Goal: Communication & Community: Answer question/provide support

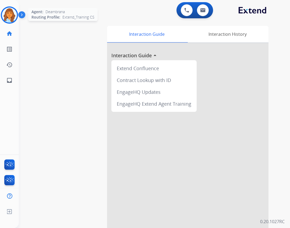
click at [6, 22] on img at bounding box center [9, 15] width 15 height 15
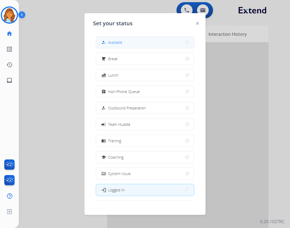
click at [99, 46] on button "how_to_reg Available" at bounding box center [145, 43] width 98 height 12
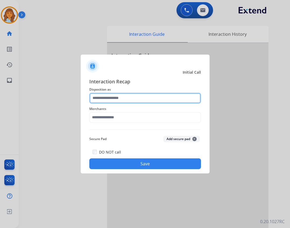
click at [123, 100] on input "text" at bounding box center [145, 98] width 112 height 11
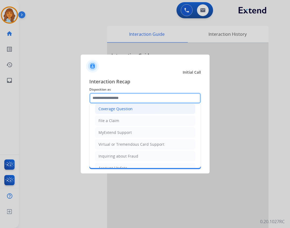
scroll to position [84, 0]
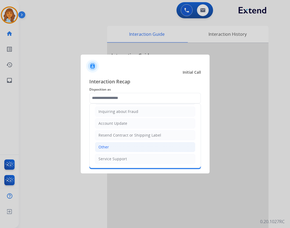
click at [145, 148] on li "Other" at bounding box center [145, 147] width 100 height 10
type input "*****"
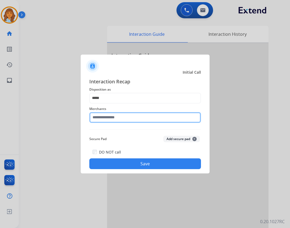
click at [129, 118] on input "text" at bounding box center [145, 117] width 112 height 11
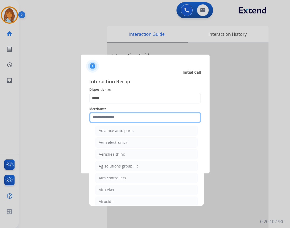
scroll to position [242, 0]
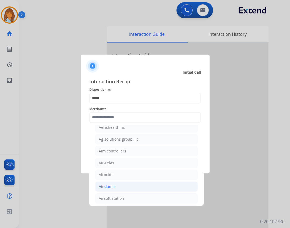
click at [136, 188] on li "Airslamit" at bounding box center [146, 187] width 103 height 10
type input "*********"
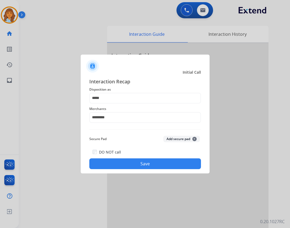
click at [135, 162] on button "Save" at bounding box center [145, 164] width 112 height 11
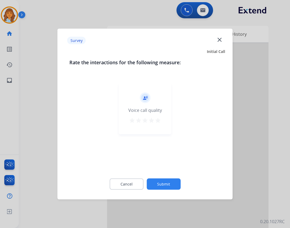
click at [217, 40] on mat-icon "close" at bounding box center [219, 39] width 7 height 7
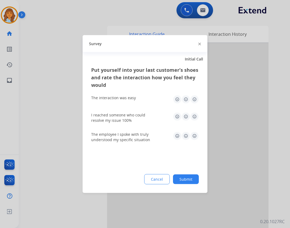
click at [198, 45] on div "Survey" at bounding box center [145, 43] width 125 height 17
click at [199, 43] on img at bounding box center [199, 44] width 3 height 3
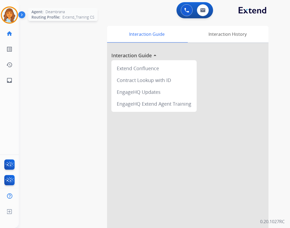
click at [12, 21] on img at bounding box center [9, 15] width 15 height 15
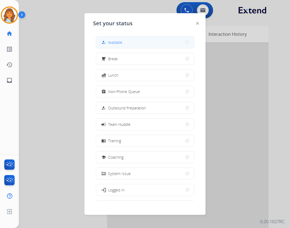
drag, startPoint x: 152, startPoint y: 42, endPoint x: 164, endPoint y: 40, distance: 11.7
click at [152, 42] on button "how_to_reg Available" at bounding box center [145, 43] width 98 height 12
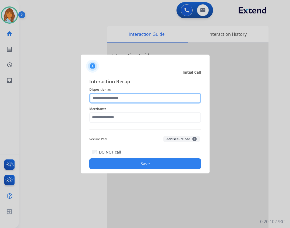
click at [193, 99] on input "text" at bounding box center [145, 98] width 112 height 11
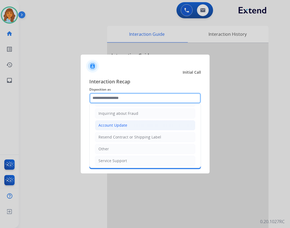
scroll to position [84, 0]
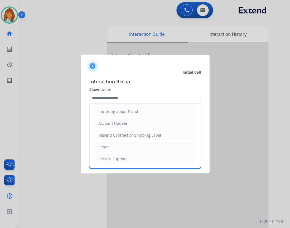
click at [125, 146] on li "Other" at bounding box center [145, 147] width 100 height 10
type input "*****"
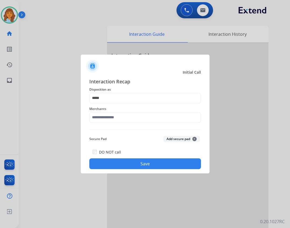
click at [120, 108] on span "Merchants" at bounding box center [145, 109] width 112 height 6
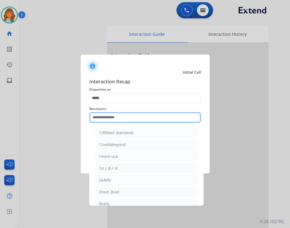
click at [120, 114] on input "text" at bounding box center [145, 117] width 112 height 11
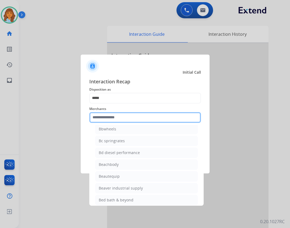
scroll to position [1319, 0]
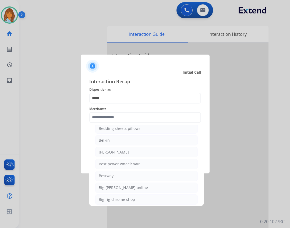
click at [137, 178] on li "Bestway" at bounding box center [146, 176] width 103 height 10
type input "*******"
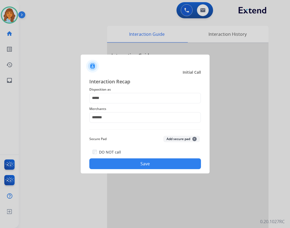
click at [138, 166] on button "Save" at bounding box center [145, 164] width 112 height 11
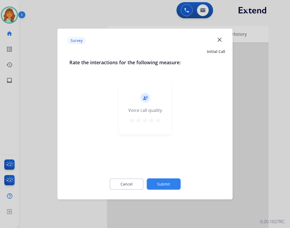
click at [221, 41] on mat-icon "close" at bounding box center [219, 39] width 7 height 7
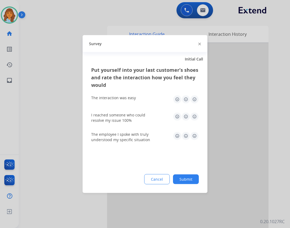
click at [199, 44] on img at bounding box center [199, 44] width 3 height 3
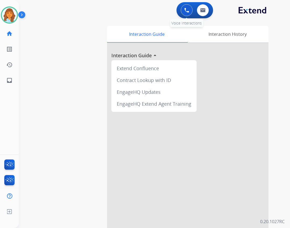
click at [188, 13] on button at bounding box center [187, 10] width 12 height 12
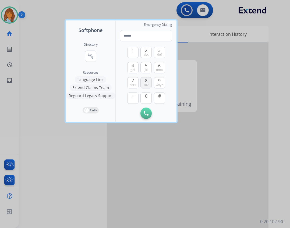
click at [146, 81] on span "8" at bounding box center [146, 81] width 2 height 6
click at [163, 71] on span "mno" at bounding box center [159, 70] width 7 height 4
click at [135, 68] on span "ghi" at bounding box center [133, 70] width 5 height 4
click at [158, 50] on button "3 def" at bounding box center [159, 52] width 11 height 11
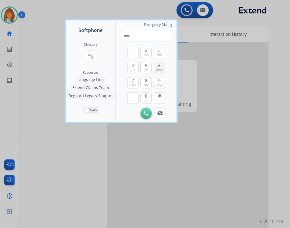
click at [159, 72] on span "mno" at bounding box center [159, 70] width 7 height 4
click at [159, 50] on span "3" at bounding box center [159, 50] width 2 height 6
drag, startPoint x: 159, startPoint y: 50, endPoint x: 152, endPoint y: 66, distance: 17.4
click at [158, 52] on button "3 def" at bounding box center [159, 52] width 11 height 11
drag, startPoint x: 161, startPoint y: 82, endPoint x: 161, endPoint y: 65, distance: 17.5
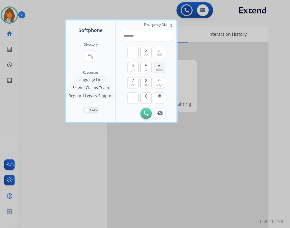
click at [161, 82] on button "9 wxyz" at bounding box center [159, 82] width 11 height 11
click at [160, 57] on button "3 def" at bounding box center [159, 52] width 11 height 11
type input "**********"
click at [145, 113] on img at bounding box center [146, 113] width 5 height 5
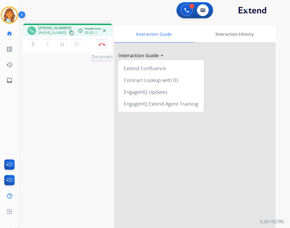
click at [106, 45] on button "Disconnect" at bounding box center [101, 44] width 11 height 11
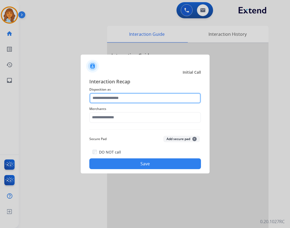
click at [122, 101] on input "text" at bounding box center [145, 98] width 112 height 11
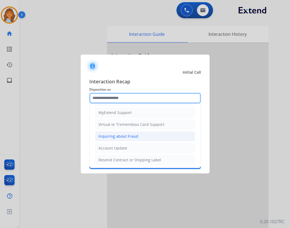
scroll to position [108, 0]
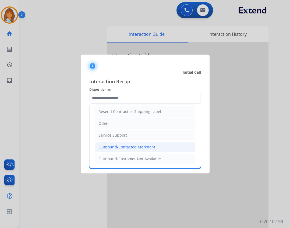
click at [141, 147] on div "Outbound-Contacted Merchant" at bounding box center [127, 147] width 57 height 5
type input "**********"
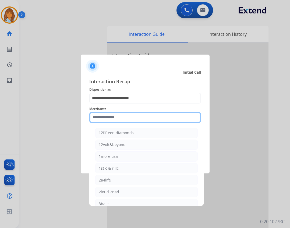
click at [136, 114] on input "text" at bounding box center [145, 117] width 112 height 11
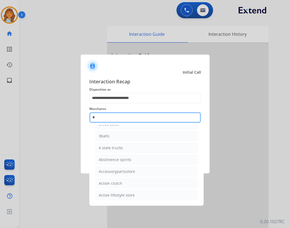
scroll to position [44, 0]
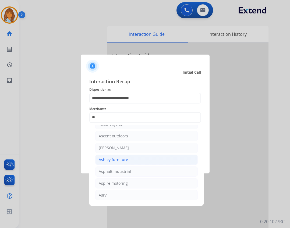
click at [132, 159] on li "Ashley furniture" at bounding box center [146, 160] width 103 height 10
type input "**********"
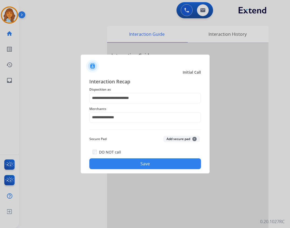
click at [128, 167] on button "Save" at bounding box center [145, 164] width 112 height 11
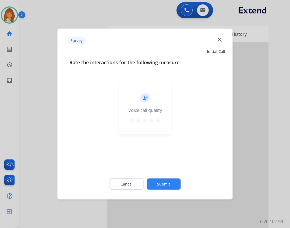
click at [222, 41] on mat-icon "close" at bounding box center [219, 39] width 7 height 7
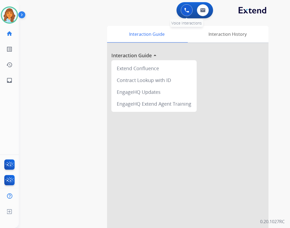
click at [185, 12] on img at bounding box center [186, 10] width 5 height 5
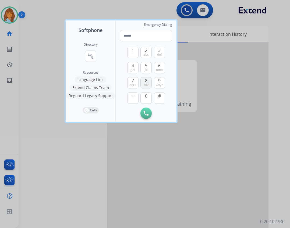
click at [149, 83] on button "8 tuv" at bounding box center [146, 82] width 11 height 11
drag, startPoint x: 160, startPoint y: 62, endPoint x: 158, endPoint y: 66, distance: 4.5
click at [158, 65] on div "1 2 abc 3 def 4 ghi 5 jkl 6 mno 7 pqrs 8 tuv 9 wxyz + 0 #" at bounding box center [146, 74] width 38 height 66
click at [158, 67] on button "6 mno" at bounding box center [159, 67] width 11 height 11
click at [157, 69] on span "mno" at bounding box center [159, 70] width 7 height 4
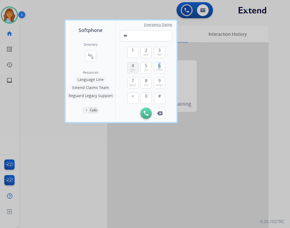
click at [133, 68] on span "ghi" at bounding box center [133, 70] width 5 height 4
click at [153, 54] on div "1 2 abc 3 def 4 ghi 5 jkl 6 mno 7 pqrs 8 tuv 9 wxyz + 0 #" at bounding box center [146, 74] width 38 height 66
click at [164, 57] on button "3 def" at bounding box center [159, 52] width 11 height 11
click at [160, 64] on span "6" at bounding box center [159, 65] width 2 height 6
click at [161, 55] on span "def" at bounding box center [159, 55] width 5 height 4
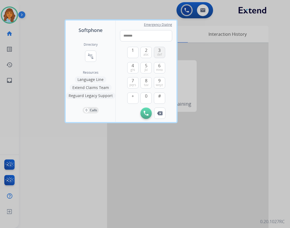
click at [161, 55] on span "def" at bounding box center [159, 55] width 5 height 4
click at [164, 84] on div "1 2 abc 3 def 4 ghi 5 jkl 6 mno 7 pqrs 8 tuv 9 wxyz + 0 # Initiate Call Remove …" at bounding box center [146, 80] width 52 height 78
click at [163, 83] on button "9 wxyz" at bounding box center [159, 82] width 11 height 11
click at [163, 53] on button "3 def" at bounding box center [159, 52] width 11 height 11
type input "**********"
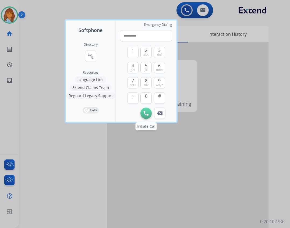
click at [149, 114] on button "Initiate Call" at bounding box center [146, 113] width 11 height 11
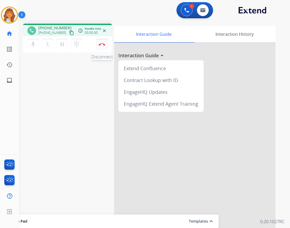
click at [105, 49] on button "Disconnect" at bounding box center [101, 44] width 11 height 11
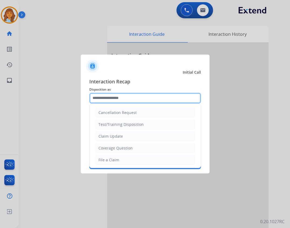
drag, startPoint x: 116, startPoint y: 96, endPoint x: 116, endPoint y: 100, distance: 3.5
click at [116, 98] on input "text" at bounding box center [145, 98] width 112 height 11
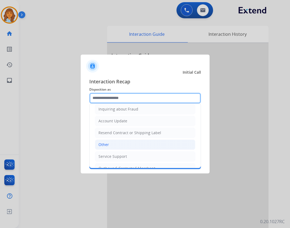
scroll to position [108, 0]
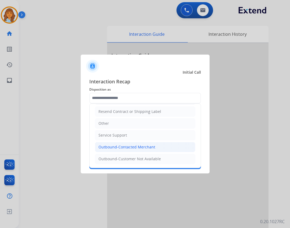
click at [130, 145] on div "Outbound-Contacted Merchant" at bounding box center [127, 147] width 57 height 5
type input "**********"
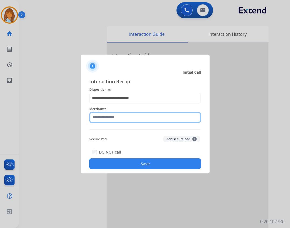
drag, startPoint x: 128, startPoint y: 119, endPoint x: 128, endPoint y: 123, distance: 3.5
click at [128, 122] on input "text" at bounding box center [145, 117] width 112 height 11
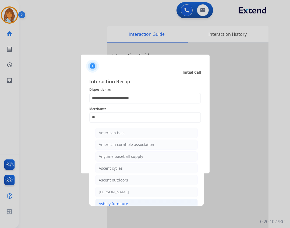
click at [105, 206] on div "Ashley furniture" at bounding box center [113, 203] width 29 height 5
type input "**********"
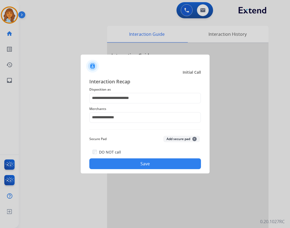
click at [113, 169] on button "Save" at bounding box center [145, 164] width 112 height 11
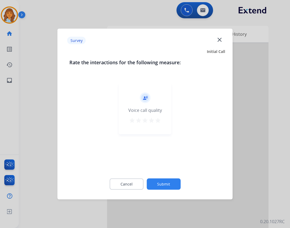
click at [218, 39] on mat-icon "close" at bounding box center [219, 39] width 7 height 7
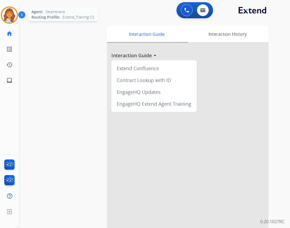
click at [7, 12] on img at bounding box center [9, 15] width 15 height 15
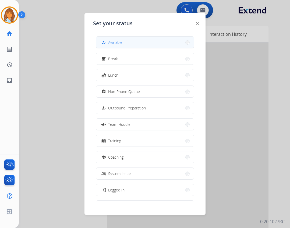
click at [127, 44] on button "how_to_reg Available" at bounding box center [145, 43] width 98 height 12
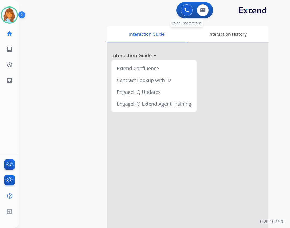
click at [183, 15] on div "0 Voice Interactions" at bounding box center [187, 10] width 16 height 12
click at [184, 13] on button at bounding box center [187, 10] width 12 height 12
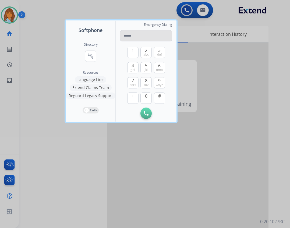
click at [131, 35] on input "tel" at bounding box center [146, 35] width 52 height 11
click at [139, 38] on input "***" at bounding box center [146, 35] width 52 height 11
type input "**********"
click at [148, 118] on button "Initiate Call" at bounding box center [146, 113] width 11 height 11
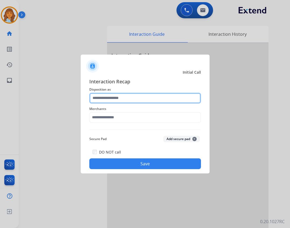
click at [145, 99] on input "text" at bounding box center [145, 98] width 112 height 11
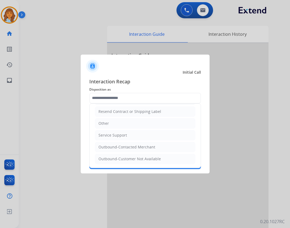
click at [143, 147] on div "Outbound-Contacted Merchant" at bounding box center [127, 147] width 57 height 5
type input "**********"
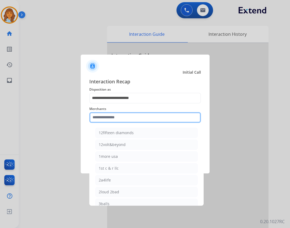
click at [120, 113] on input "text" at bounding box center [145, 117] width 112 height 11
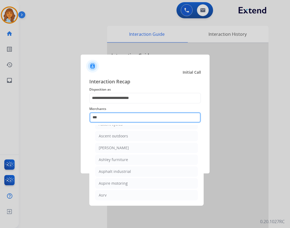
scroll to position [9, 0]
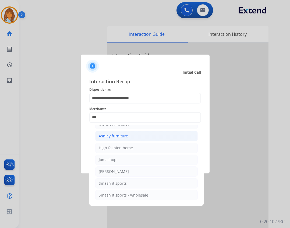
click at [130, 135] on li "Ashley furniture" at bounding box center [146, 136] width 103 height 10
type input "**********"
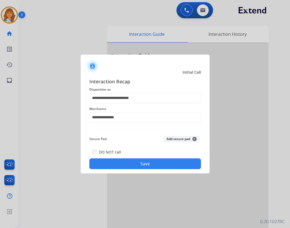
click at [123, 167] on button "Save" at bounding box center [145, 164] width 112 height 11
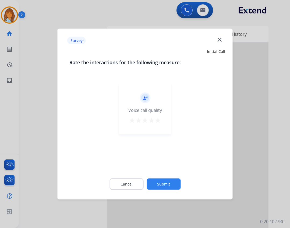
click at [221, 39] on mat-icon "close" at bounding box center [219, 39] width 7 height 7
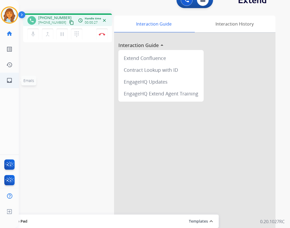
scroll to position [16, 0]
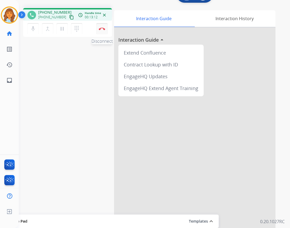
click at [107, 29] on button "Disconnect" at bounding box center [101, 28] width 11 height 11
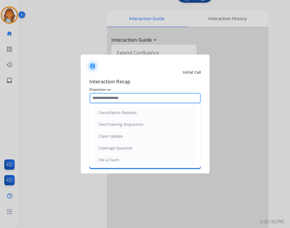
click at [132, 103] on input "text" at bounding box center [145, 98] width 112 height 11
click at [111, 98] on input "text" at bounding box center [145, 98] width 112 height 11
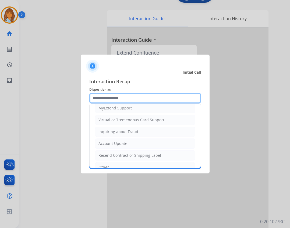
scroll to position [30, 0]
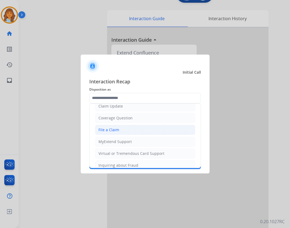
click at [116, 133] on li "File a Claim" at bounding box center [145, 130] width 100 height 10
type input "**********"
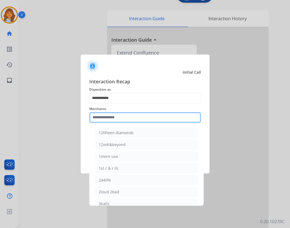
click at [106, 120] on input "text" at bounding box center [145, 117] width 112 height 11
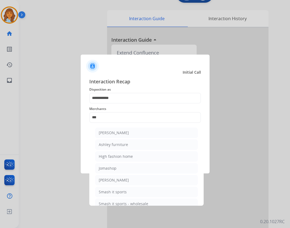
drag, startPoint x: 97, startPoint y: 144, endPoint x: 111, endPoint y: 157, distance: 19.0
click at [100, 146] on li "Ashley furniture" at bounding box center [146, 145] width 103 height 10
type input "**********"
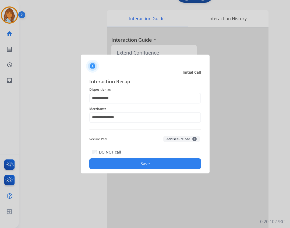
click at [120, 164] on button "Save" at bounding box center [145, 164] width 112 height 11
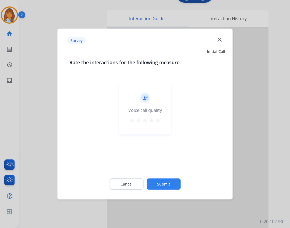
click at [221, 43] on mat-icon "close" at bounding box center [219, 39] width 7 height 7
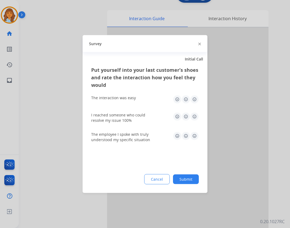
click at [201, 45] on img at bounding box center [199, 44] width 3 height 3
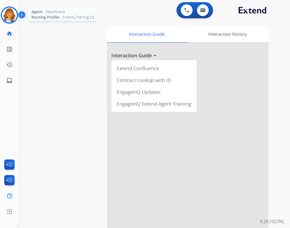
click at [6, 15] on img at bounding box center [9, 15] width 15 height 15
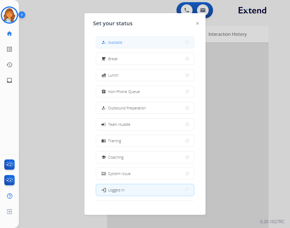
click at [115, 42] on span "Available" at bounding box center [115, 43] width 14 height 6
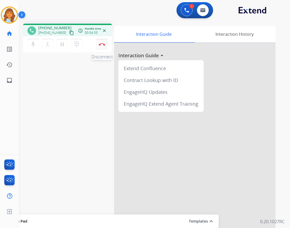
click at [104, 49] on button "Disconnect" at bounding box center [101, 44] width 11 height 11
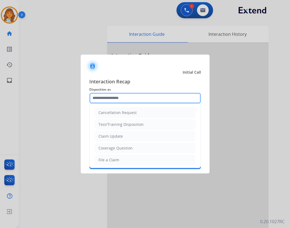
click at [128, 97] on input "text" at bounding box center [145, 98] width 112 height 11
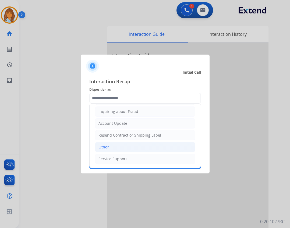
click at [123, 151] on li "Other" at bounding box center [145, 147] width 100 height 10
type input "*****"
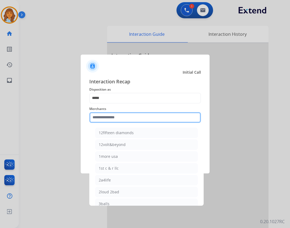
click at [116, 120] on input "text" at bounding box center [145, 117] width 112 height 11
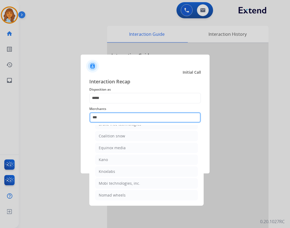
scroll to position [0, 0]
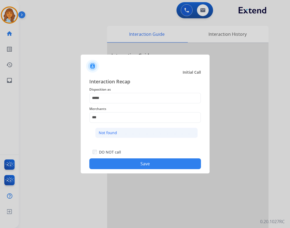
click at [135, 137] on li "Not found" at bounding box center [146, 133] width 103 height 10
type input "*********"
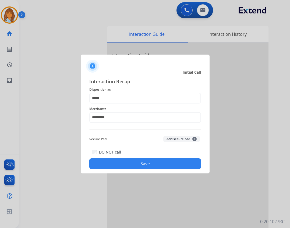
click at [136, 168] on button "Save" at bounding box center [145, 164] width 112 height 11
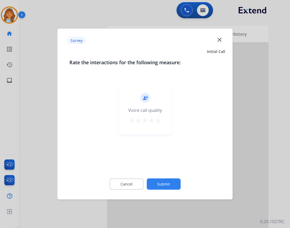
click at [221, 40] on mat-icon "close" at bounding box center [219, 39] width 7 height 7
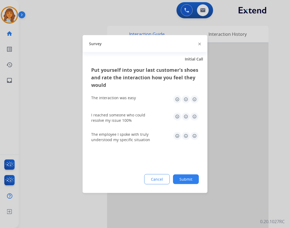
click at [201, 43] on img at bounding box center [199, 44] width 3 height 3
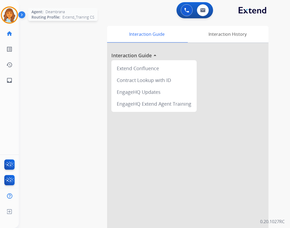
click at [13, 15] on img at bounding box center [9, 15] width 15 height 15
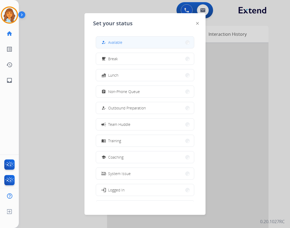
click at [121, 46] on button "how_to_reg Available" at bounding box center [145, 43] width 98 height 12
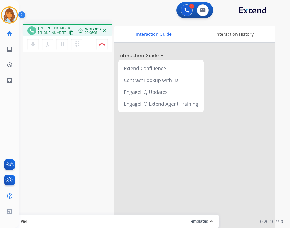
click at [109, 46] on div "mic Mute merge_type Bridge pause Hold dialpad Dialpad Disconnect" at bounding box center [67, 44] width 89 height 16
click at [106, 47] on button "Disconnect" at bounding box center [101, 44] width 11 height 11
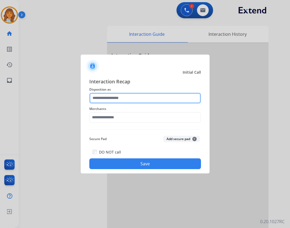
click at [144, 96] on input "text" at bounding box center [145, 98] width 112 height 11
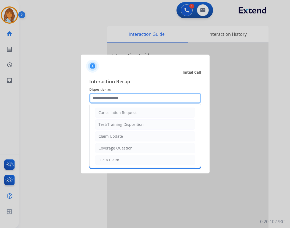
type input "*"
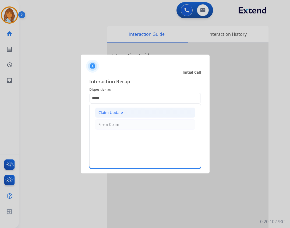
click at [103, 111] on div "Claim Update" at bounding box center [111, 112] width 25 height 5
type input "**********"
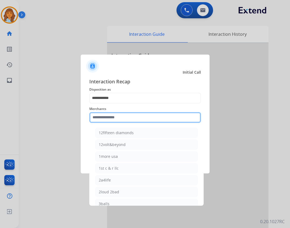
click at [121, 121] on input "text" at bounding box center [145, 117] width 112 height 11
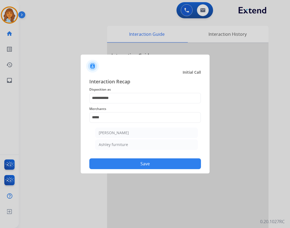
click at [131, 143] on li "Ashley furniture" at bounding box center [146, 145] width 103 height 10
type input "**********"
click at [136, 161] on button "Save" at bounding box center [145, 164] width 112 height 11
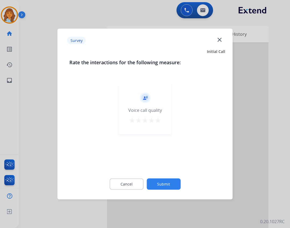
click at [219, 39] on mat-icon "close" at bounding box center [219, 39] width 7 height 7
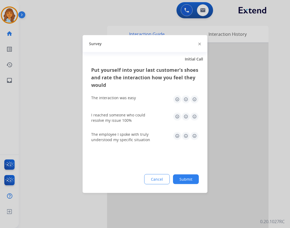
click at [202, 45] on div "Survey" at bounding box center [145, 43] width 125 height 17
click at [200, 45] on div at bounding box center [199, 43] width 3 height 6
click at [199, 42] on div at bounding box center [199, 43] width 3 height 6
drag, startPoint x: 199, startPoint y: 42, endPoint x: 198, endPoint y: 47, distance: 4.7
click at [198, 44] on div at bounding box center [199, 43] width 3 height 6
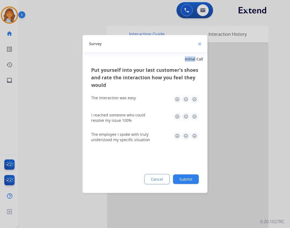
click at [198, 47] on div "Survey" at bounding box center [145, 43] width 125 height 17
click at [201, 43] on img at bounding box center [199, 44] width 3 height 3
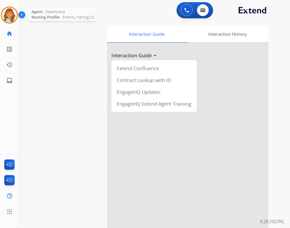
click at [8, 18] on img at bounding box center [9, 15] width 15 height 15
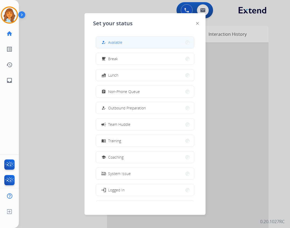
click at [121, 40] on span "Available" at bounding box center [115, 43] width 14 height 6
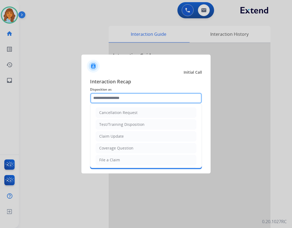
click at [131, 97] on input "text" at bounding box center [146, 98] width 112 height 11
click at [112, 101] on input "text" at bounding box center [146, 98] width 112 height 11
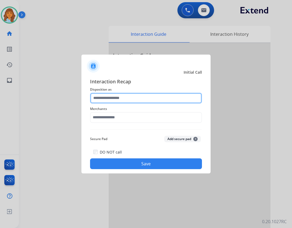
click at [119, 99] on input "text" at bounding box center [146, 98] width 112 height 11
click at [121, 102] on input "text" at bounding box center [146, 98] width 112 height 11
click at [167, 100] on input "text" at bounding box center [146, 98] width 112 height 11
type input "*"
click at [115, 102] on input "text" at bounding box center [146, 98] width 112 height 11
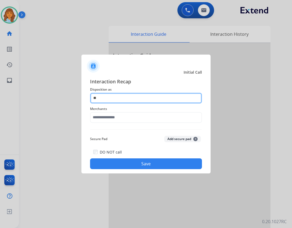
type input "*"
drag, startPoint x: 141, startPoint y: 93, endPoint x: 144, endPoint y: 99, distance: 6.3
click at [144, 99] on input "text" at bounding box center [146, 98] width 112 height 11
click at [145, 99] on input "text" at bounding box center [146, 98] width 112 height 11
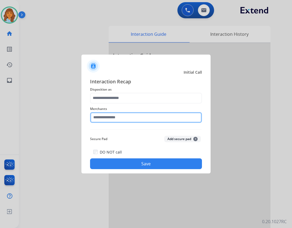
click at [129, 120] on input "text" at bounding box center [146, 117] width 112 height 11
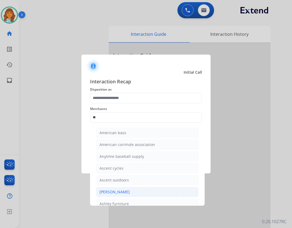
click at [121, 196] on li "[PERSON_NAME]" at bounding box center [147, 192] width 103 height 10
type input "**********"
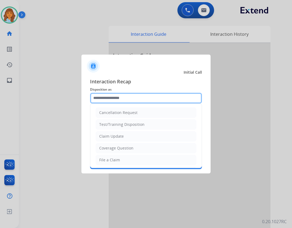
click at [108, 99] on input "text" at bounding box center [146, 98] width 112 height 11
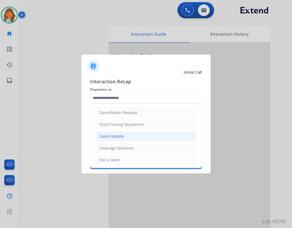
click at [134, 139] on li "Claim Update" at bounding box center [146, 136] width 100 height 10
type input "**********"
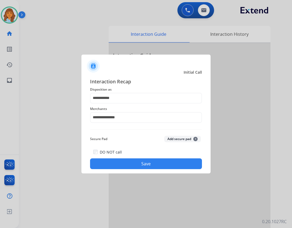
click at [142, 160] on button "Save" at bounding box center [146, 164] width 112 height 11
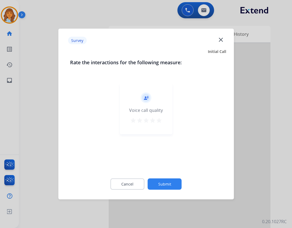
click at [170, 181] on button "Submit" at bounding box center [165, 184] width 34 height 11
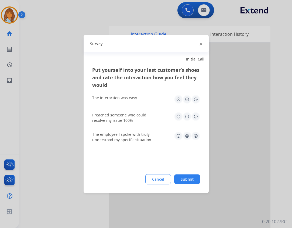
click at [199, 44] on img at bounding box center [200, 44] width 3 height 3
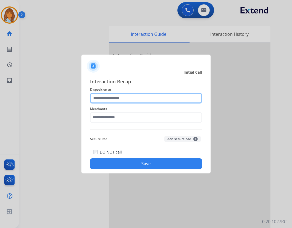
click at [142, 98] on input "text" at bounding box center [146, 98] width 112 height 11
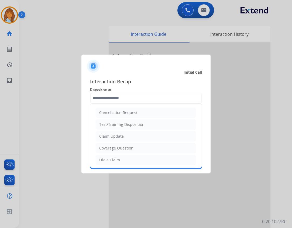
drag, startPoint x: 139, startPoint y: 135, endPoint x: 136, endPoint y: 136, distance: 2.7
click at [138, 136] on li "Claim Update" at bounding box center [146, 136] width 100 height 10
type input "**********"
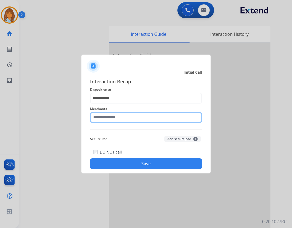
click at [131, 119] on input "text" at bounding box center [146, 117] width 112 height 11
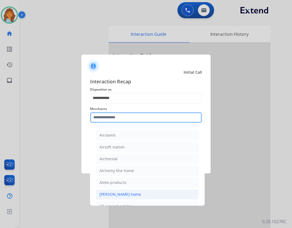
scroll to position [296, 0]
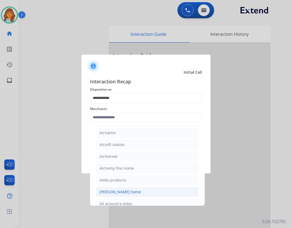
click at [152, 193] on li "[PERSON_NAME] home" at bounding box center [147, 192] width 103 height 10
type input "**********"
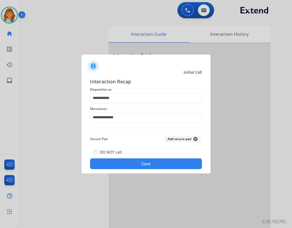
click at [142, 164] on button "Save" at bounding box center [146, 164] width 112 height 11
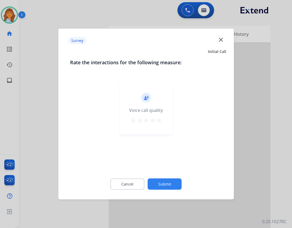
click at [217, 39] on mat-icon "close" at bounding box center [220, 39] width 7 height 7
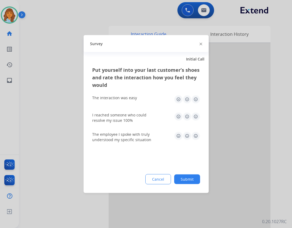
click at [198, 44] on div "Survey" at bounding box center [145, 43] width 125 height 17
click at [202, 45] on img at bounding box center [200, 44] width 3 height 3
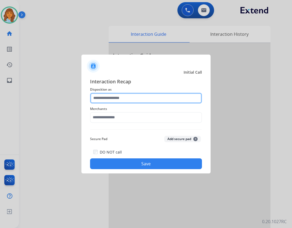
click at [152, 95] on input "text" at bounding box center [146, 98] width 112 height 11
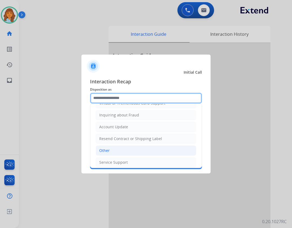
scroll to position [81, 0]
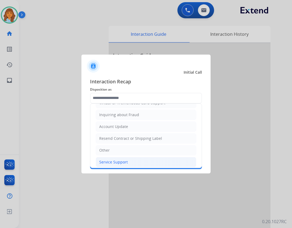
click at [133, 160] on li "Service Support" at bounding box center [146, 162] width 100 height 10
type input "**********"
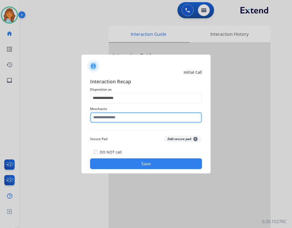
click at [131, 117] on input "text" at bounding box center [146, 117] width 112 height 11
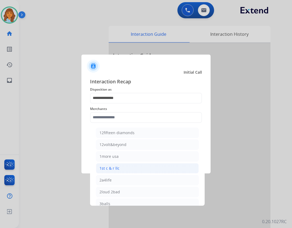
click at [132, 164] on li "1st c & r llc" at bounding box center [147, 168] width 103 height 10
type input "**********"
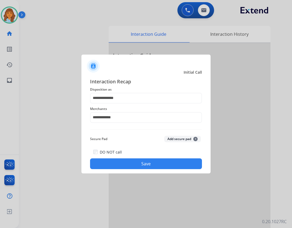
click at [135, 165] on button "Save" at bounding box center [146, 164] width 112 height 11
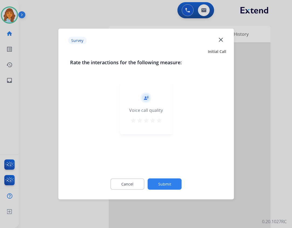
drag, startPoint x: 167, startPoint y: 176, endPoint x: 165, endPoint y: 183, distance: 6.4
click at [167, 177] on div "Cancel Submit" at bounding box center [146, 184] width 152 height 24
click at [165, 184] on button "Submit" at bounding box center [165, 184] width 34 height 11
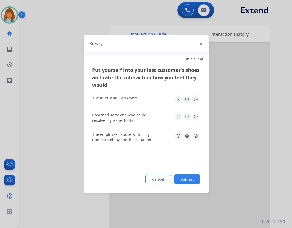
click at [165, 184] on button "Cancel" at bounding box center [158, 179] width 26 height 10
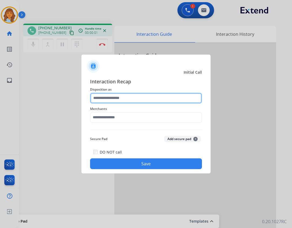
click at [103, 95] on input "text" at bounding box center [146, 98] width 112 height 11
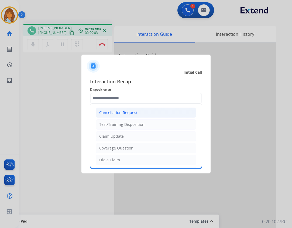
click at [120, 114] on div "Cancellation Request" at bounding box center [118, 112] width 38 height 5
type input "**********"
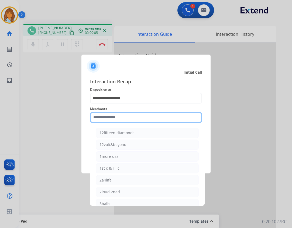
click at [118, 117] on input "text" at bounding box center [146, 117] width 112 height 11
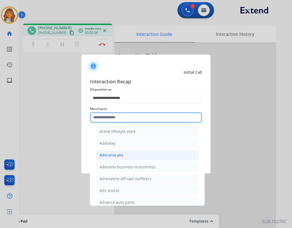
scroll to position [215, 0]
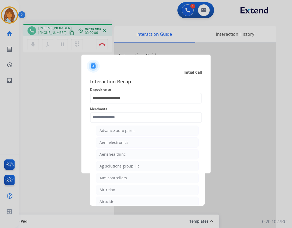
click at [124, 191] on li "Air-relax" at bounding box center [147, 190] width 103 height 10
type input "*********"
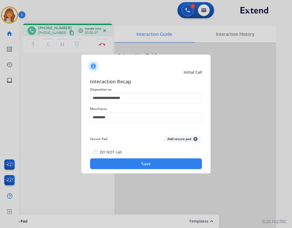
click at [142, 163] on button "Save" at bounding box center [146, 164] width 112 height 11
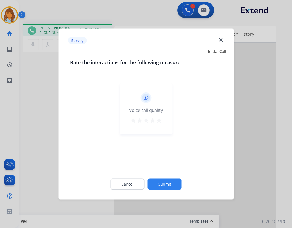
click at [223, 42] on mat-icon "close" at bounding box center [220, 39] width 7 height 7
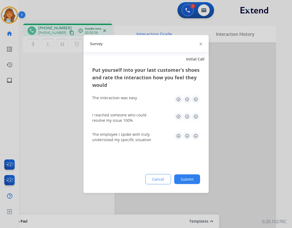
click at [222, 41] on div at bounding box center [146, 114] width 292 height 228
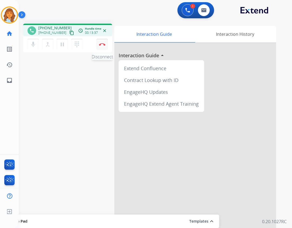
click at [106, 47] on button "Disconnect" at bounding box center [101, 44] width 11 height 11
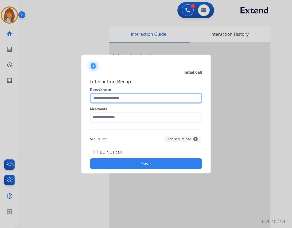
click at [128, 104] on div at bounding box center [146, 98] width 112 height 11
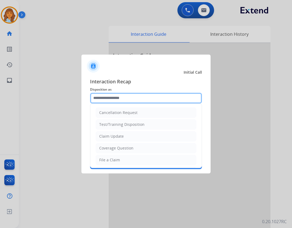
type input "*"
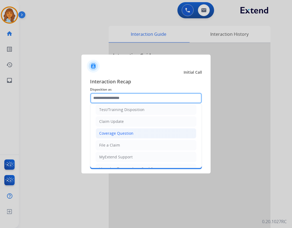
scroll to position [27, 0]
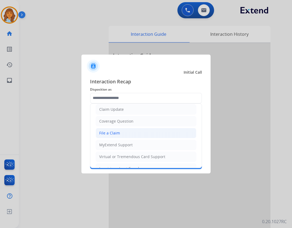
click at [110, 135] on div "File a Claim" at bounding box center [109, 133] width 21 height 5
type input "**********"
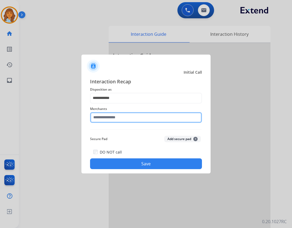
click at [102, 119] on input "text" at bounding box center [146, 117] width 112 height 11
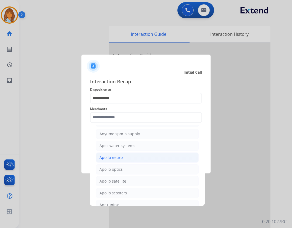
scroll to position [754, 0]
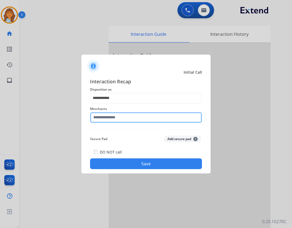
drag, startPoint x: 117, startPoint y: 184, endPoint x: 106, endPoint y: 120, distance: 65.3
click at [106, 120] on input "text" at bounding box center [146, 117] width 112 height 11
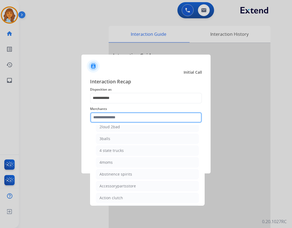
scroll to position [135, 0]
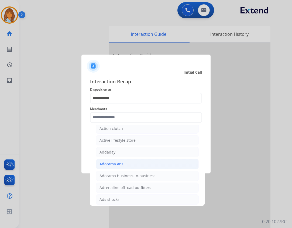
click at [127, 165] on li "Adorama abs" at bounding box center [147, 164] width 103 height 10
type input "**********"
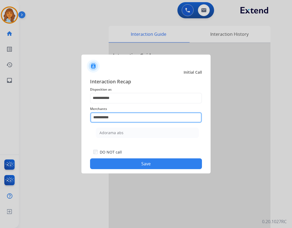
drag, startPoint x: 130, startPoint y: 118, endPoint x: 85, endPoint y: 121, distance: 45.1
click at [85, 122] on div "**********" at bounding box center [145, 124] width 129 height 100
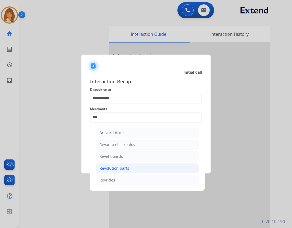
drag, startPoint x: 148, startPoint y: 168, endPoint x: 146, endPoint y: 164, distance: 5.0
click at [146, 164] on li "Revolution parts" at bounding box center [147, 168] width 103 height 10
type input "**********"
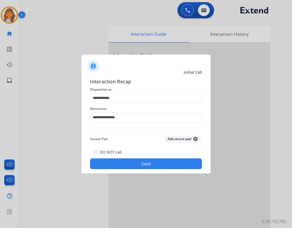
click at [138, 162] on button "Save" at bounding box center [146, 164] width 112 height 11
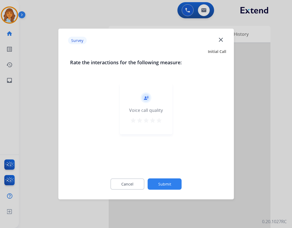
drag, startPoint x: 165, startPoint y: 185, endPoint x: 160, endPoint y: 185, distance: 4.8
click at [160, 185] on button "Submit" at bounding box center [165, 184] width 34 height 11
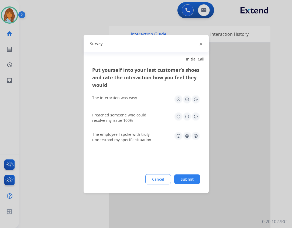
click at [198, 45] on div "Survey" at bounding box center [145, 43] width 125 height 17
click at [201, 43] on div "Survey" at bounding box center [145, 43] width 125 height 17
click at [201, 43] on img at bounding box center [200, 44] width 3 height 3
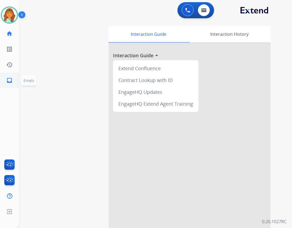
click at [14, 84] on link "inbox Emails" at bounding box center [9, 80] width 15 height 15
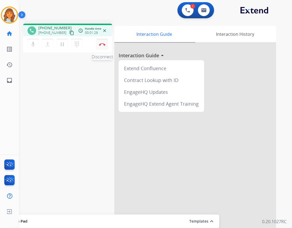
click at [102, 43] on img at bounding box center [102, 44] width 6 height 3
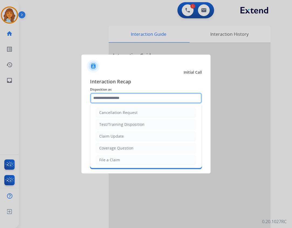
click at [114, 95] on input "text" at bounding box center [146, 98] width 112 height 11
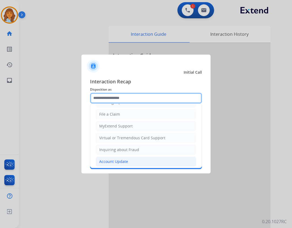
scroll to position [84, 0]
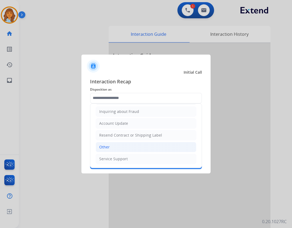
click at [125, 150] on li "Other" at bounding box center [146, 147] width 100 height 10
type input "*****"
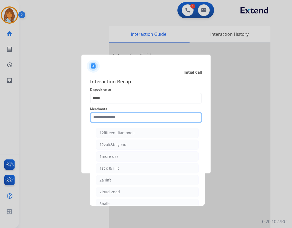
click at [111, 122] on input "text" at bounding box center [146, 117] width 112 height 11
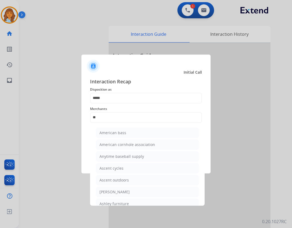
drag, startPoint x: 117, startPoint y: 193, endPoint x: 115, endPoint y: 179, distance: 13.6
click at [115, 192] on div "[PERSON_NAME]" at bounding box center [114, 192] width 30 height 5
type input "**********"
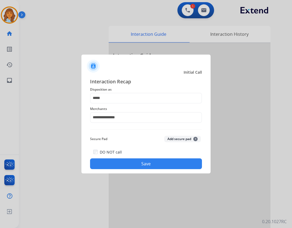
click at [119, 164] on button "Save" at bounding box center [146, 164] width 112 height 11
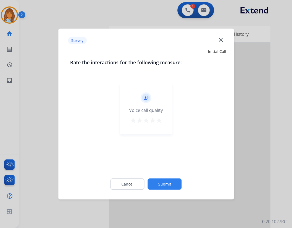
click at [224, 39] on mat-icon "close" at bounding box center [220, 39] width 7 height 7
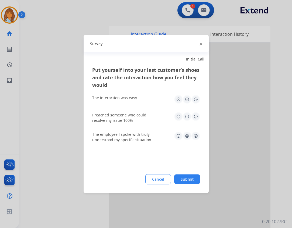
click at [201, 46] on div at bounding box center [200, 43] width 3 height 6
click at [200, 44] on img at bounding box center [200, 44] width 3 height 3
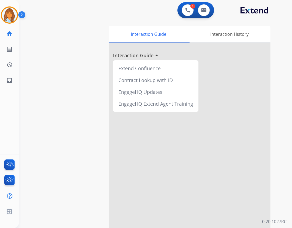
click at [18, 19] on img at bounding box center [22, 16] width 9 height 10
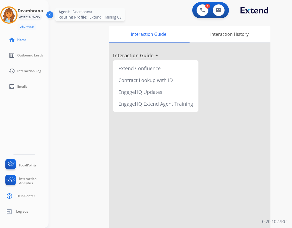
click at [2, 15] on img at bounding box center [8, 15] width 15 height 15
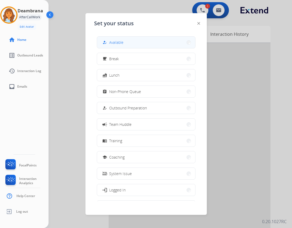
click at [113, 39] on button "how_to_reg Available" at bounding box center [146, 43] width 98 height 12
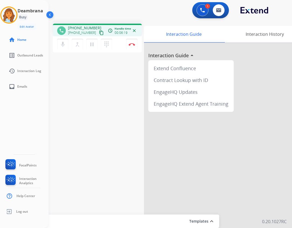
click at [99, 35] on mat-icon "content_copy" at bounding box center [101, 32] width 5 height 5
click at [131, 44] on img at bounding box center [131, 44] width 6 height 3
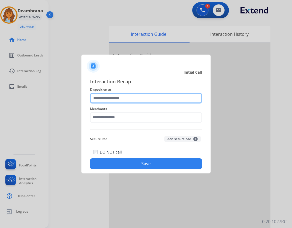
click at [130, 95] on input "text" at bounding box center [146, 98] width 112 height 11
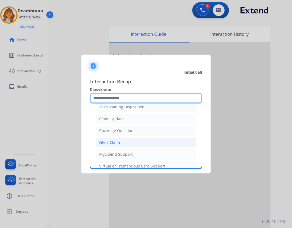
scroll to position [27, 0]
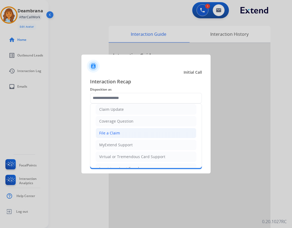
click at [115, 134] on div "File a Claim" at bounding box center [109, 133] width 21 height 5
type input "**********"
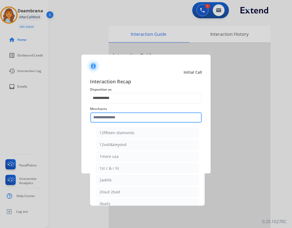
click at [108, 117] on input "text" at bounding box center [146, 117] width 112 height 11
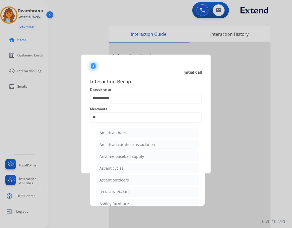
click at [124, 202] on div "Ashley furniture" at bounding box center [113, 203] width 29 height 5
type input "**********"
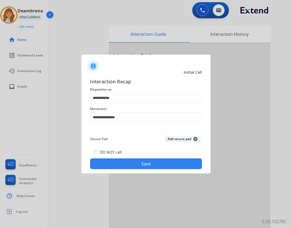
click at [135, 168] on button "Save" at bounding box center [146, 164] width 112 height 11
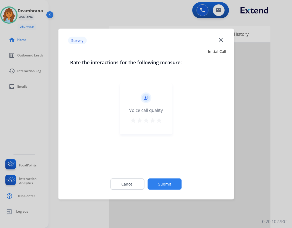
click at [222, 41] on mat-icon "close" at bounding box center [220, 39] width 7 height 7
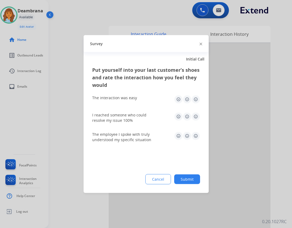
click at [201, 47] on div "Survey" at bounding box center [145, 43] width 125 height 17
click at [199, 44] on div at bounding box center [200, 43] width 3 height 6
click at [203, 44] on div "Survey" at bounding box center [145, 43] width 125 height 17
click at [201, 44] on img at bounding box center [200, 44] width 3 height 3
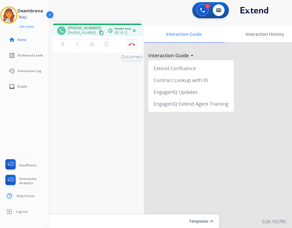
click at [127, 47] on button "Disconnect" at bounding box center [131, 44] width 11 height 11
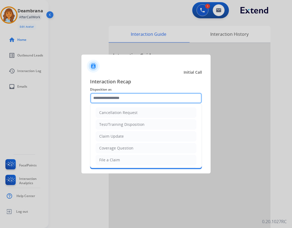
drag, startPoint x: 120, startPoint y: 103, endPoint x: 118, endPoint y: 98, distance: 5.1
click at [120, 103] on input "text" at bounding box center [146, 98] width 112 height 11
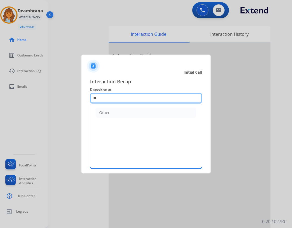
type input "*"
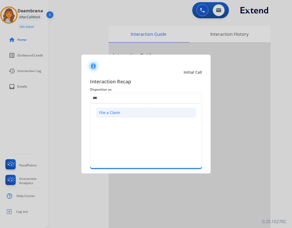
click at [128, 114] on li "File a Claim" at bounding box center [146, 113] width 100 height 10
type input "**********"
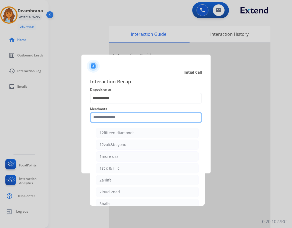
click at [119, 122] on input "text" at bounding box center [146, 117] width 112 height 11
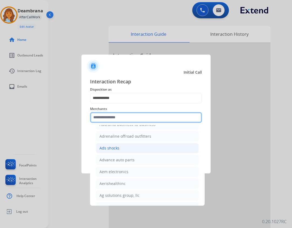
scroll to position [188, 0]
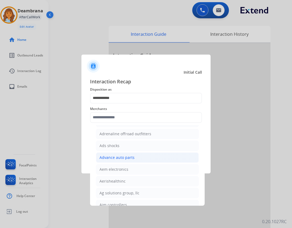
click at [120, 154] on li "Advance auto parts" at bounding box center [147, 158] width 103 height 10
type input "**********"
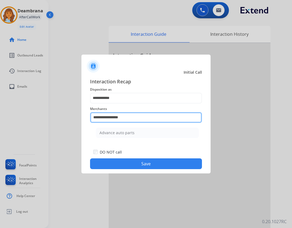
drag, startPoint x: 132, startPoint y: 115, endPoint x: 64, endPoint y: 95, distance: 70.5
click at [0, 114] on app-contact-recap-modal "**********" at bounding box center [0, 114] width 0 height 228
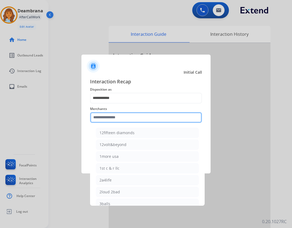
click at [111, 118] on input "text" at bounding box center [146, 117] width 112 height 11
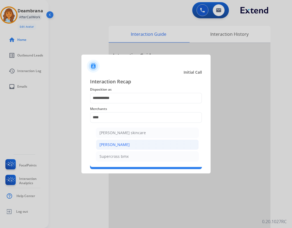
click at [139, 144] on li "[PERSON_NAME]" at bounding box center [147, 145] width 103 height 10
type input "**********"
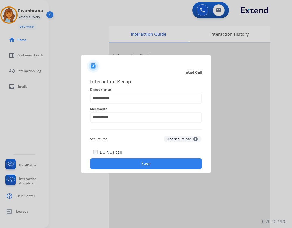
click at [148, 163] on button "Save" at bounding box center [146, 164] width 112 height 11
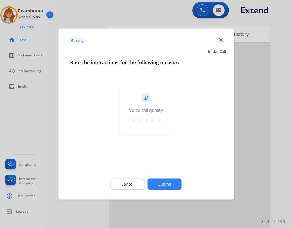
click at [223, 41] on mat-icon "close" at bounding box center [220, 39] width 7 height 7
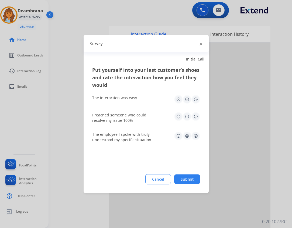
click at [200, 44] on img at bounding box center [200, 44] width 3 height 3
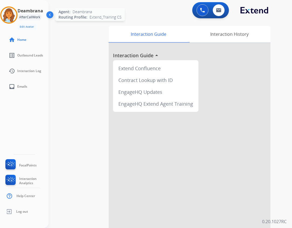
click at [12, 13] on img at bounding box center [8, 15] width 15 height 15
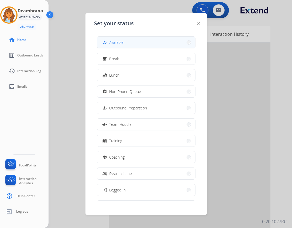
click at [132, 43] on button "how_to_reg Available" at bounding box center [146, 43] width 98 height 12
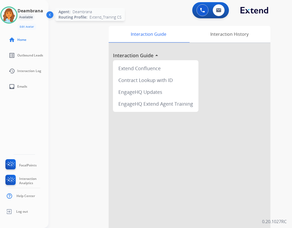
click at [18, 15] on div at bounding box center [8, 14] width 17 height 17
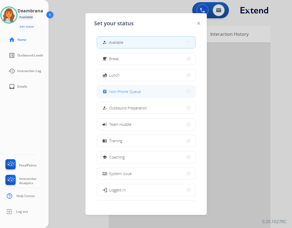
click at [126, 96] on button "assignment Non-Phone Queue" at bounding box center [146, 92] width 98 height 12
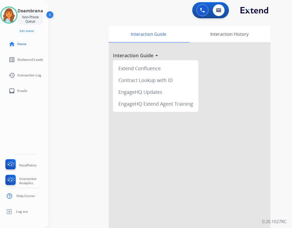
click at [25, 13] on h3 "Deambrana" at bounding box center [31, 11] width 26 height 6
click at [31, 18] on div "Non-Phone Queue" at bounding box center [31, 19] width 26 height 11
click at [45, 16] on div "Deambrana Non-Phone Queue Edit Avatar Agent: Deambrana Routing Profile: Extend_…" at bounding box center [24, 20] width 48 height 28
click at [39, 17] on div "Non-Phone Queue" at bounding box center [31, 19] width 26 height 11
click at [39, 20] on div "Non-Phone Queue" at bounding box center [31, 19] width 26 height 11
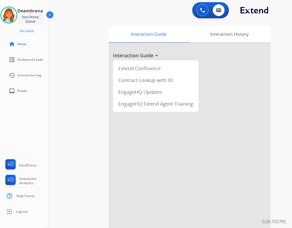
click at [50, 15] on img at bounding box center [50, 16] width 10 height 10
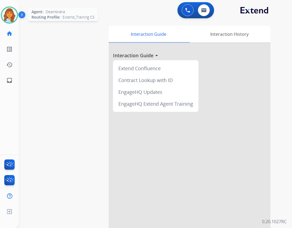
click at [17, 12] on div at bounding box center [9, 14] width 17 height 17
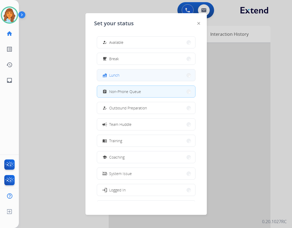
click at [132, 77] on button "fastfood Lunch" at bounding box center [146, 75] width 98 height 12
